Goal: Transaction & Acquisition: Purchase product/service

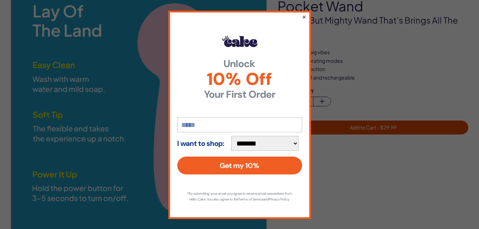
click at [302, 16] on button "×" at bounding box center [304, 16] width 5 height 9
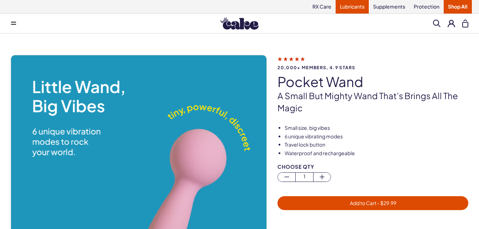
click at [356, 7] on link "Lubricants" at bounding box center [352, 7] width 33 height 14
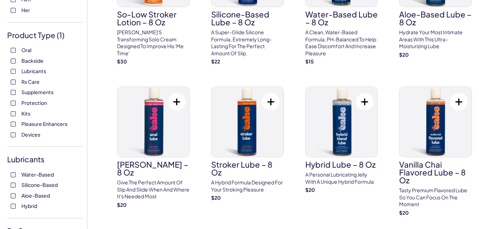
scroll to position [125, 0]
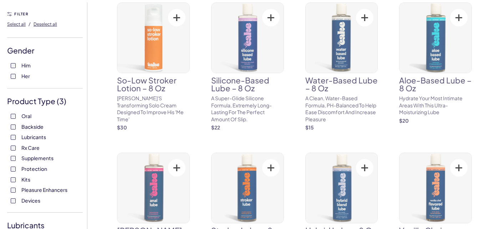
scroll to position [65, 0]
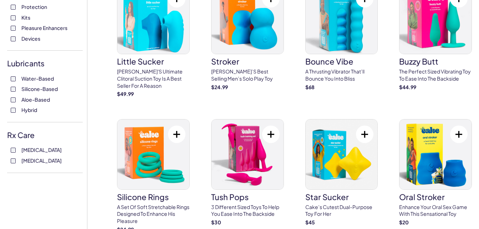
scroll to position [227, 0]
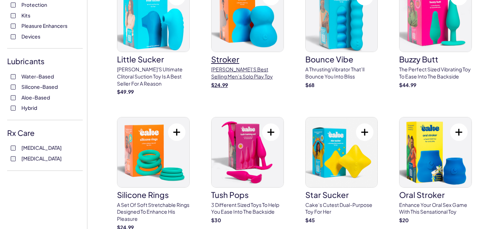
click at [232, 80] on p "[PERSON_NAME]’s best selling men’s solo play toy" at bounding box center [247, 73] width 73 height 14
